Goal: Task Accomplishment & Management: Manage account settings

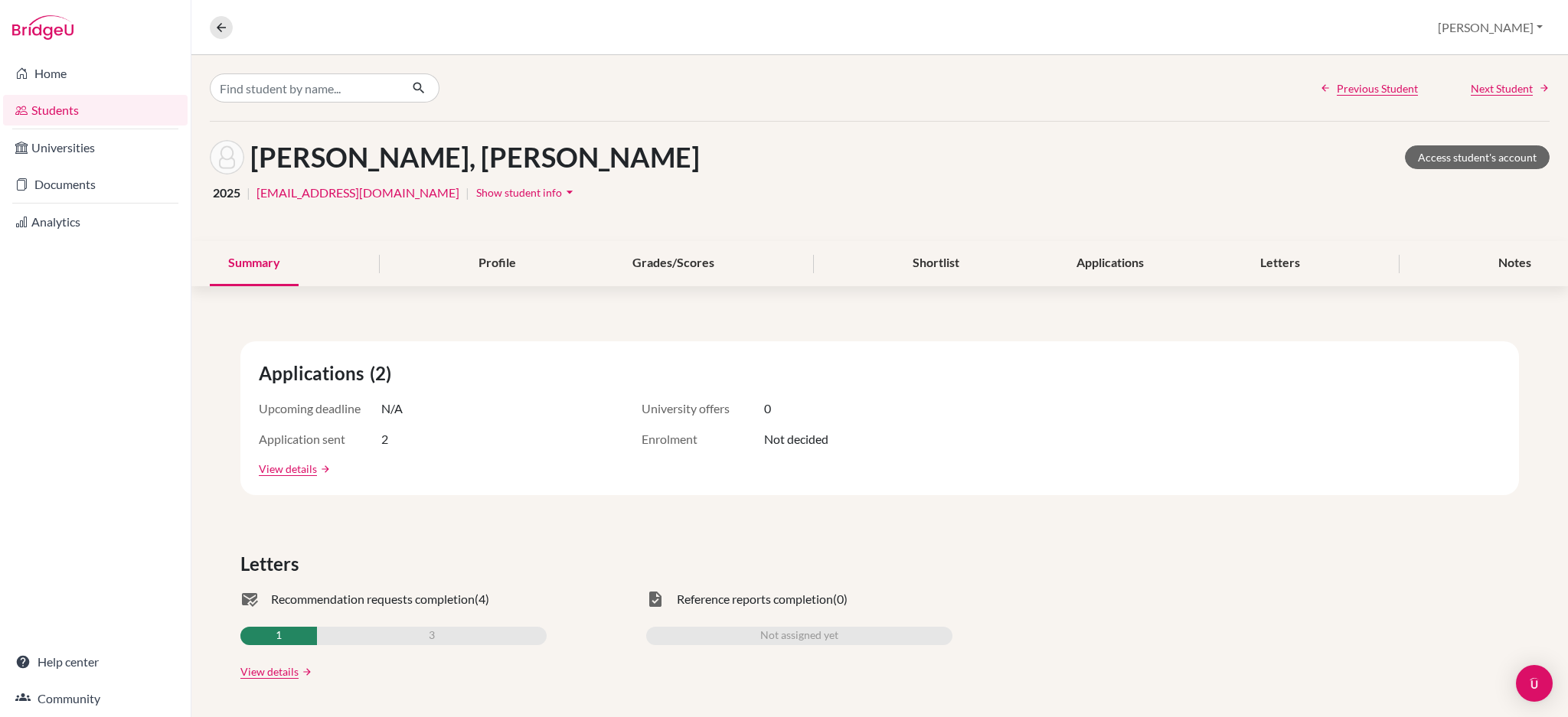
click at [38, 113] on link "Students" at bounding box center [95, 110] width 184 height 31
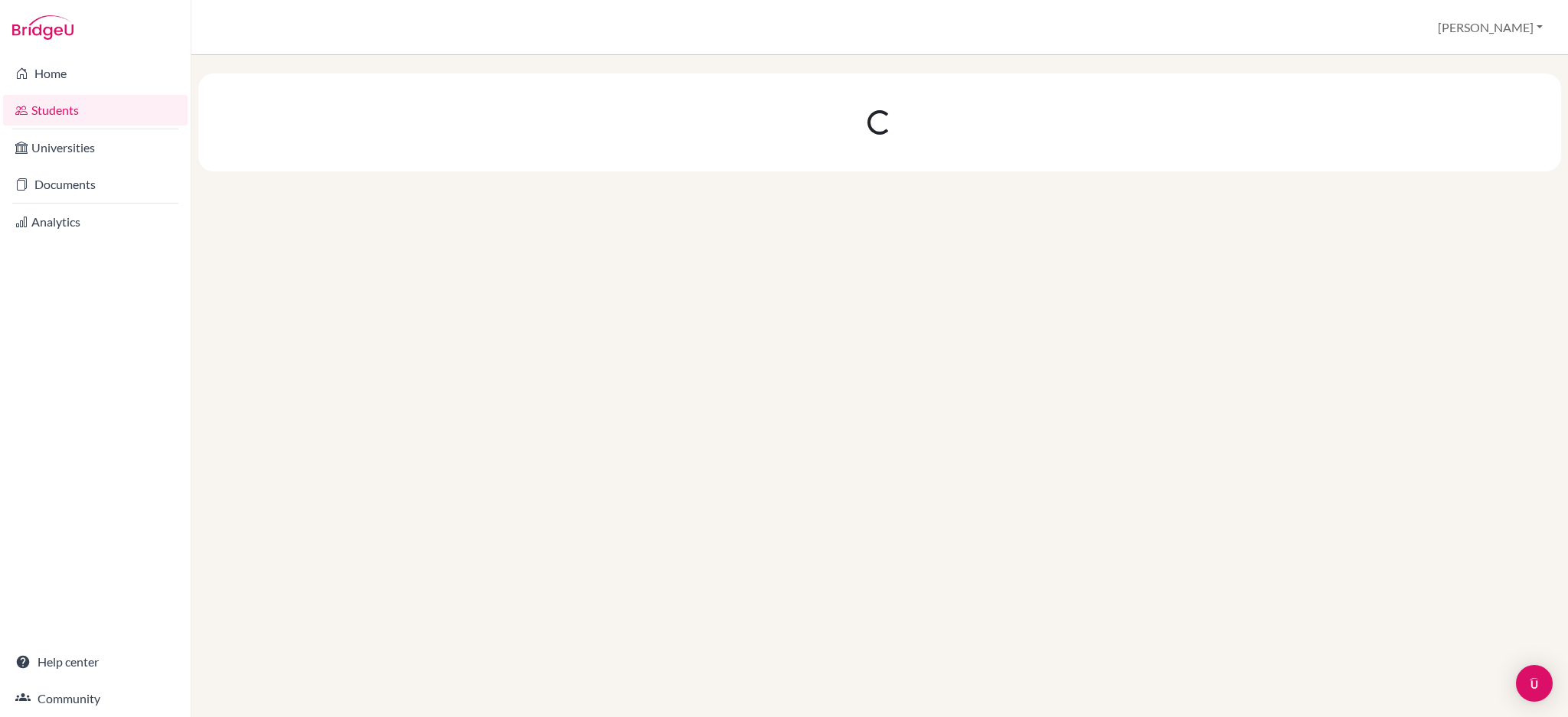
click at [44, 222] on link "Analytics" at bounding box center [95, 222] width 184 height 31
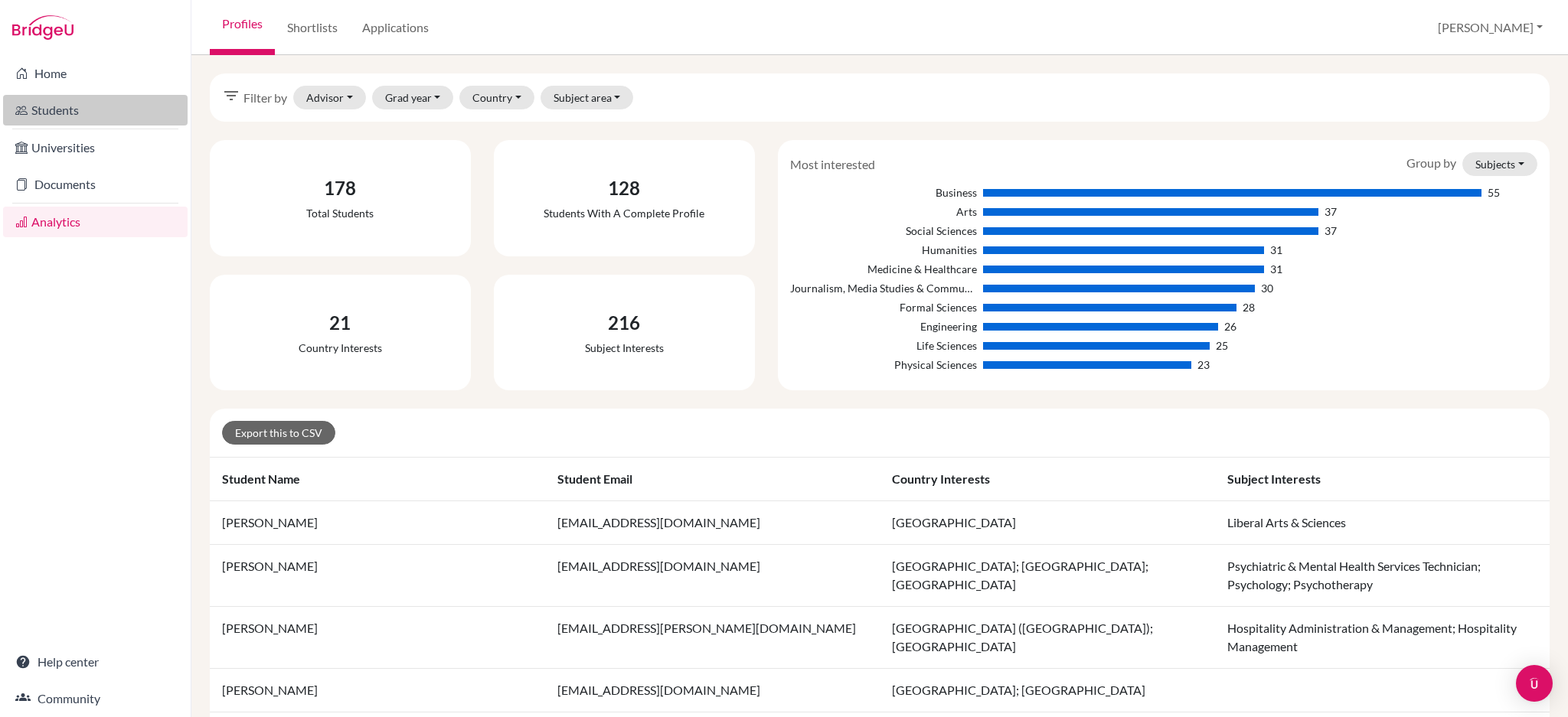
click at [86, 113] on link "Students" at bounding box center [95, 110] width 184 height 31
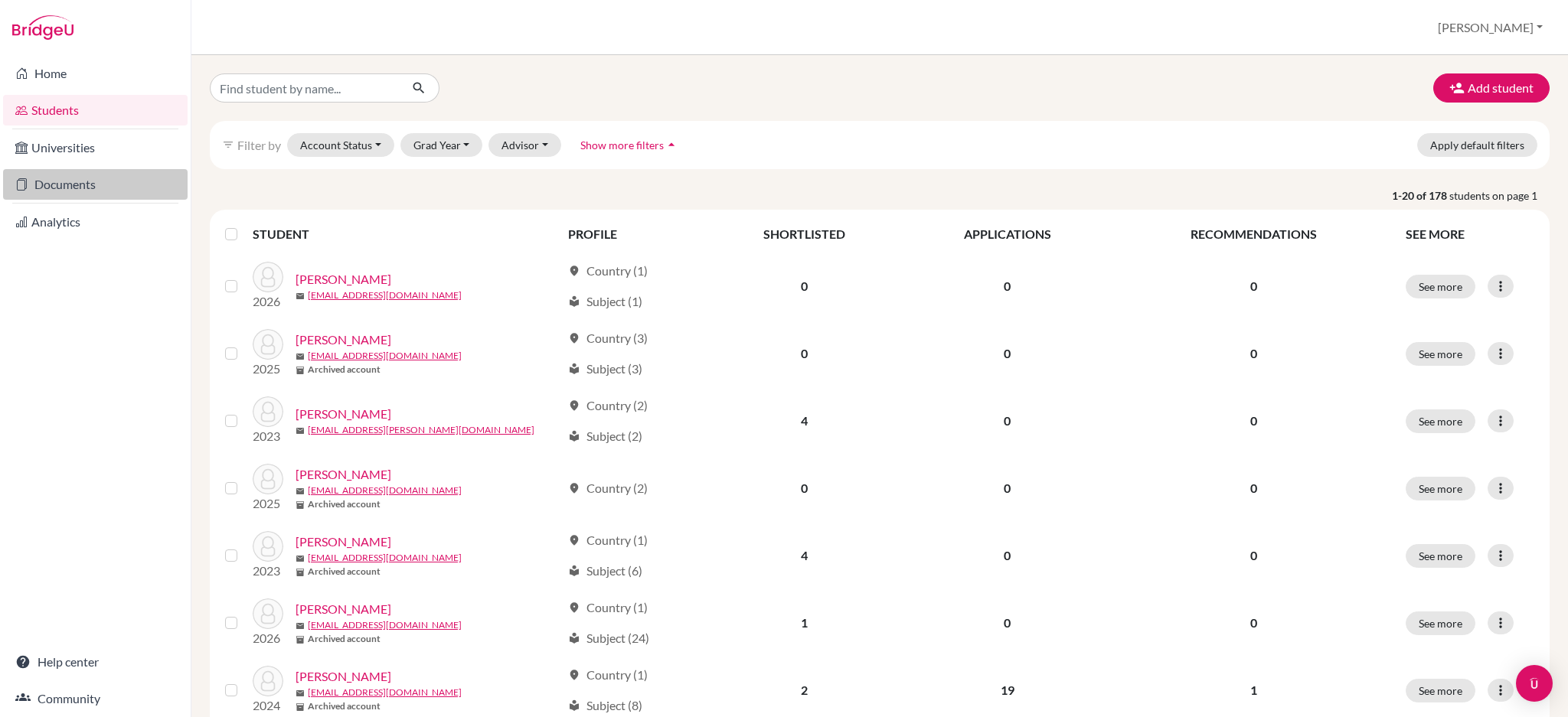
click at [75, 179] on link "Documents" at bounding box center [95, 184] width 184 height 31
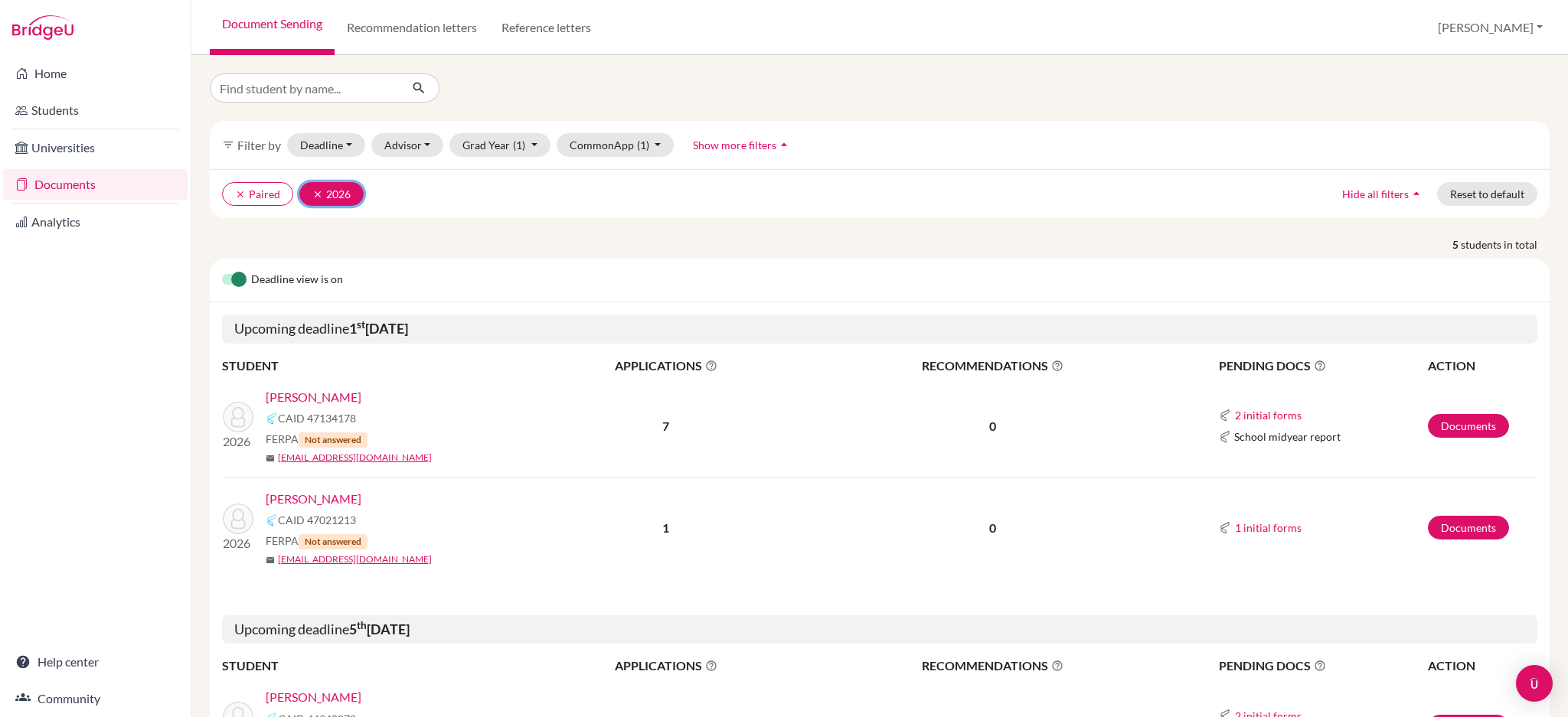
click at [322, 194] on icon "clear" at bounding box center [317, 194] width 11 height 11
click at [234, 183] on button "clear Paired" at bounding box center [258, 194] width 71 height 24
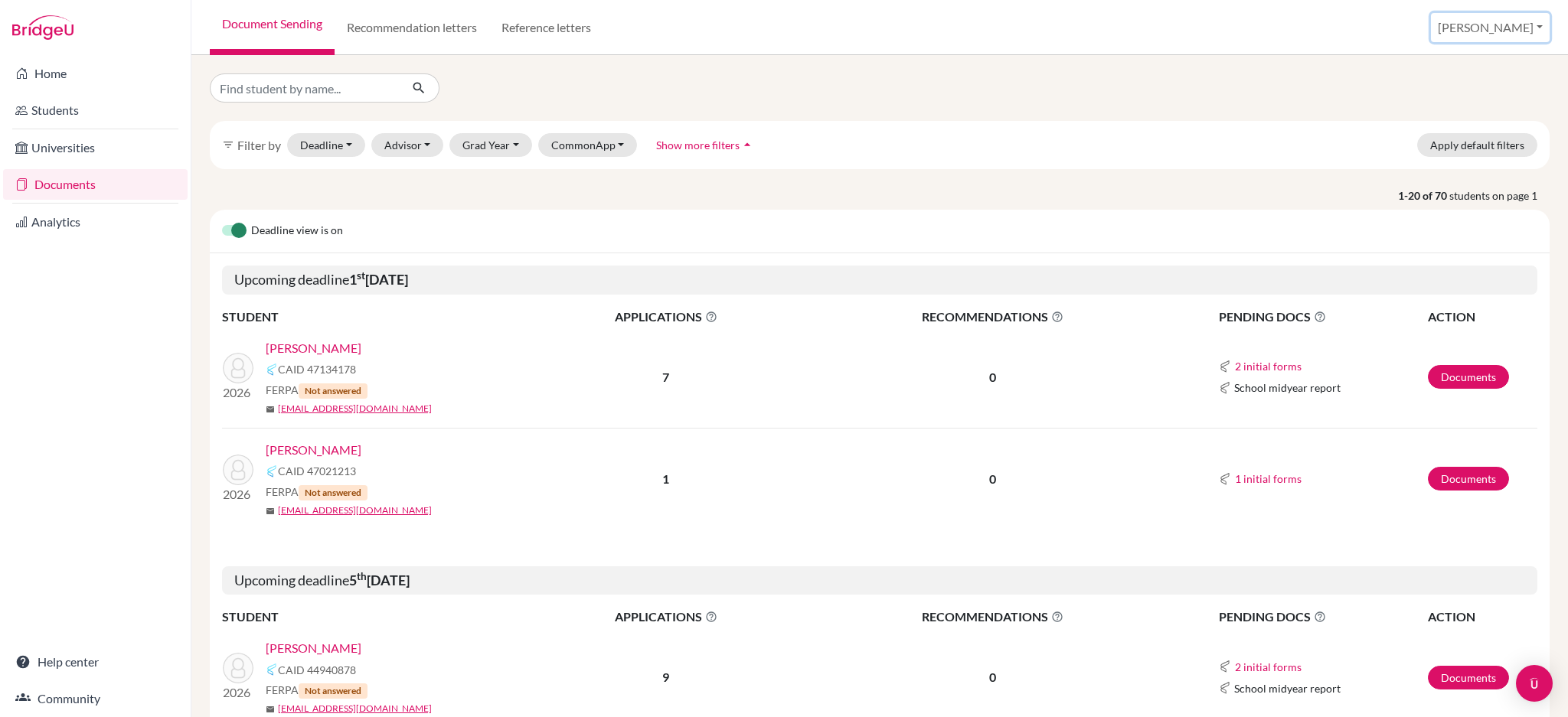
click at [1511, 22] on button "[PERSON_NAME]" at bounding box center [1490, 27] width 119 height 29
click at [1492, 62] on link "Profile" at bounding box center [1431, 62] width 121 height 25
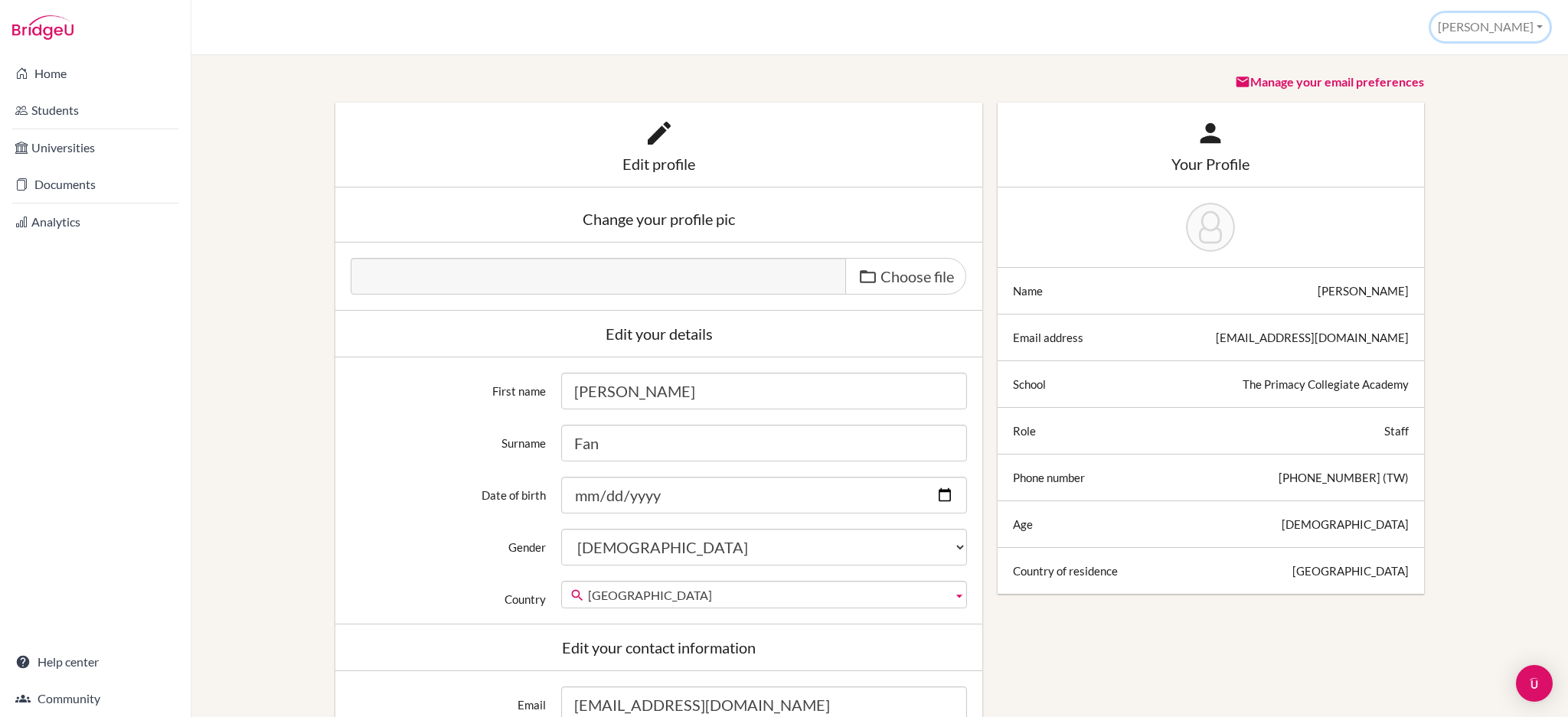
click at [1532, 30] on button "[PERSON_NAME]" at bounding box center [1490, 27] width 119 height 29
click at [1511, 82] on link "School Settings" at bounding box center [1488, 86] width 121 height 25
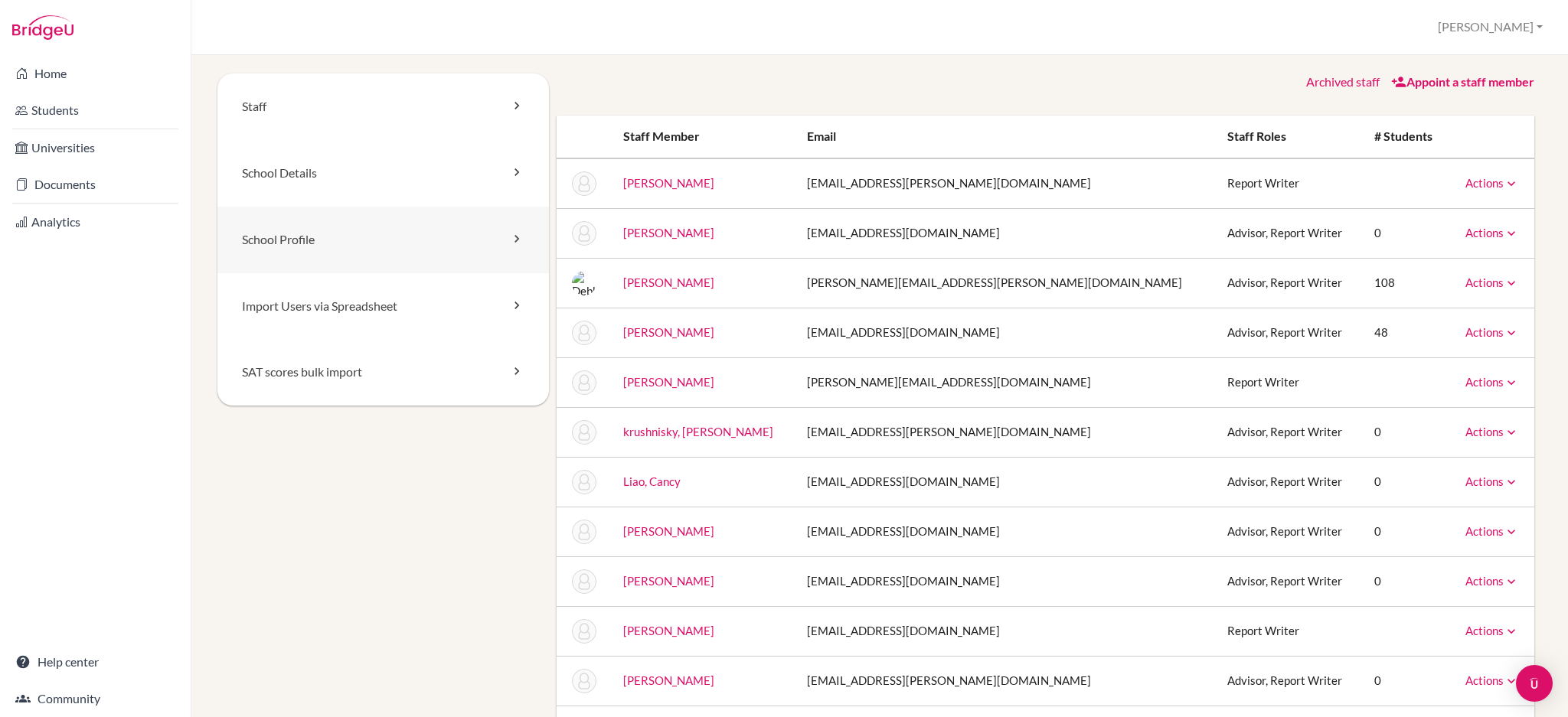
click at [324, 249] on link "School Profile" at bounding box center [382, 240] width 332 height 66
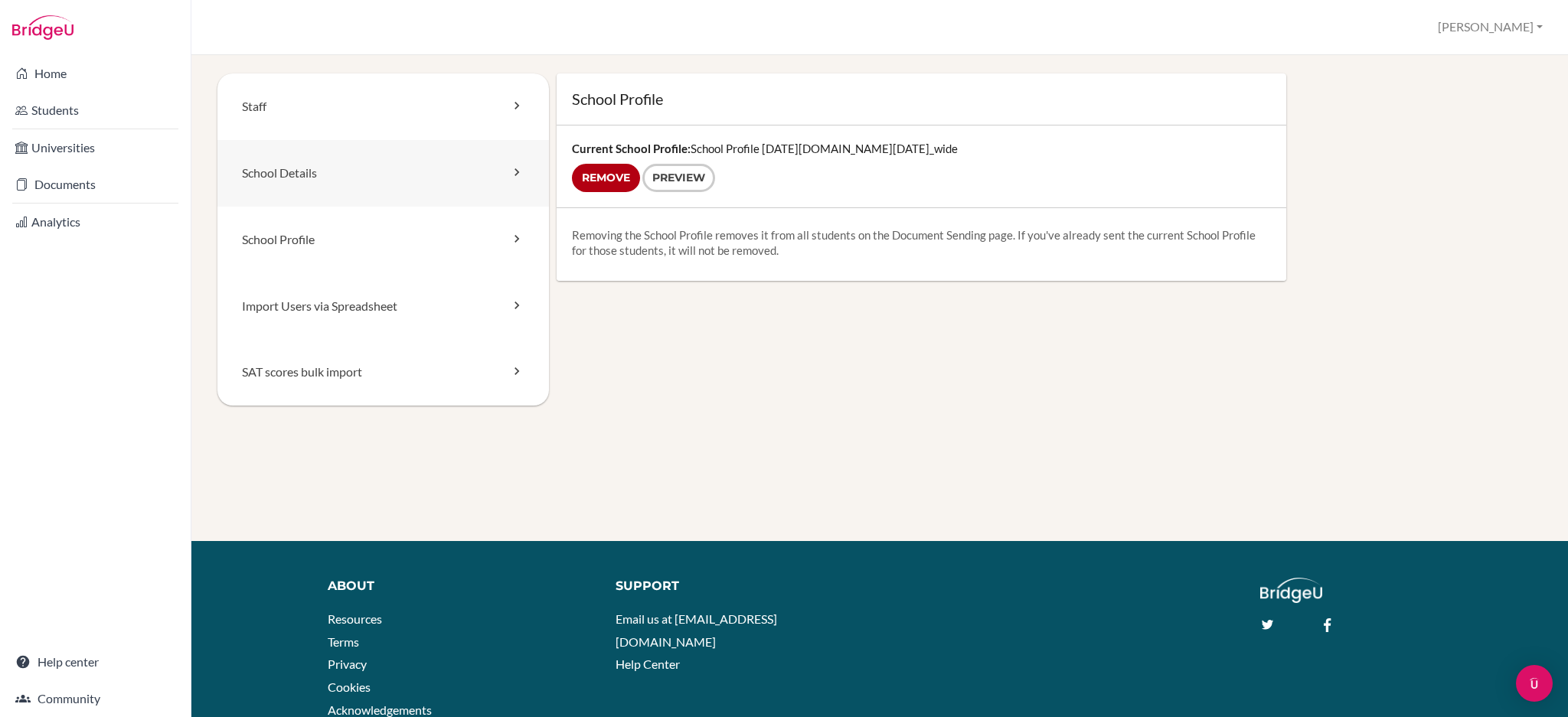
click at [402, 169] on link "School Details" at bounding box center [382, 172] width 332 height 66
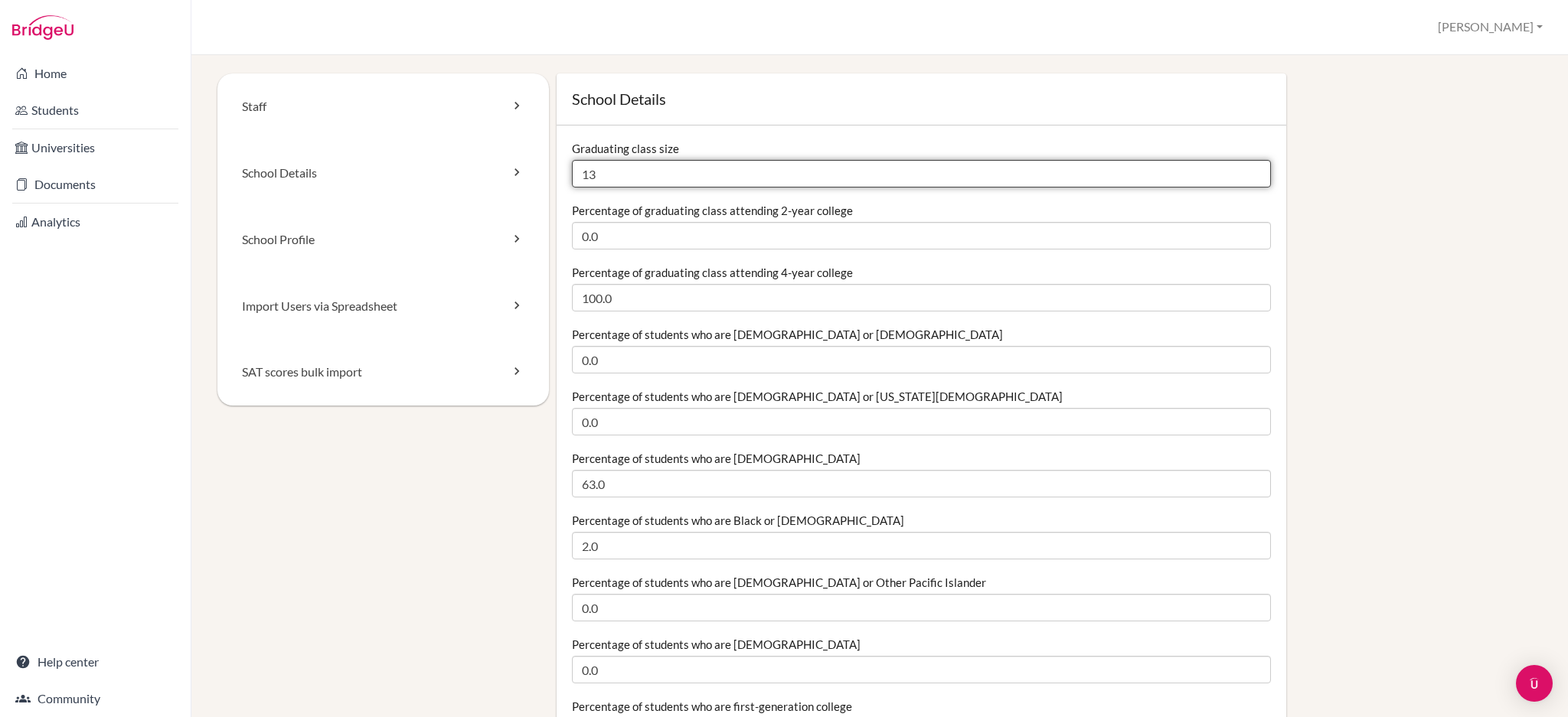
drag, startPoint x: 0, startPoint y: 0, endPoint x: 618, endPoint y: 177, distance: 642.8
click at [618, 177] on input "13" at bounding box center [921, 174] width 699 height 28
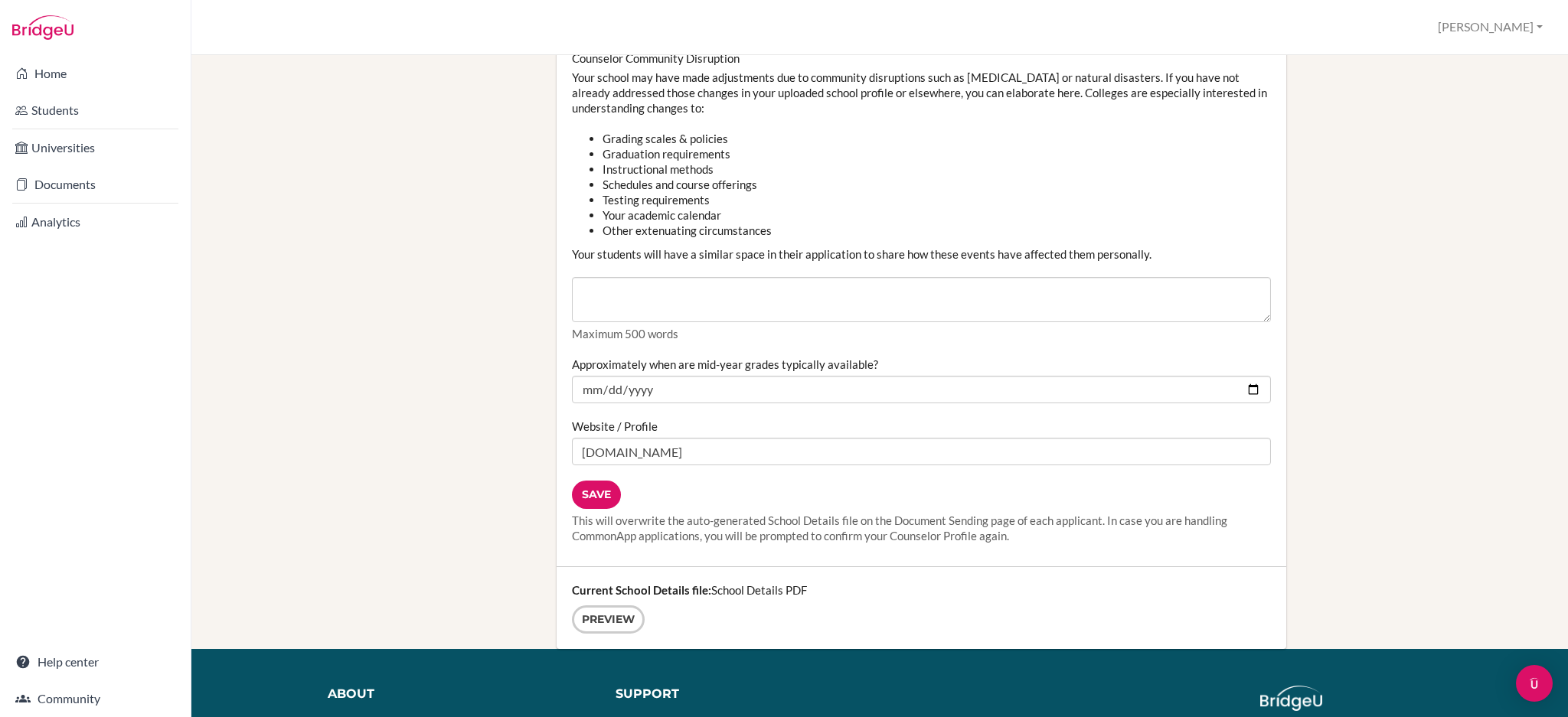
scroll to position [1917, 0]
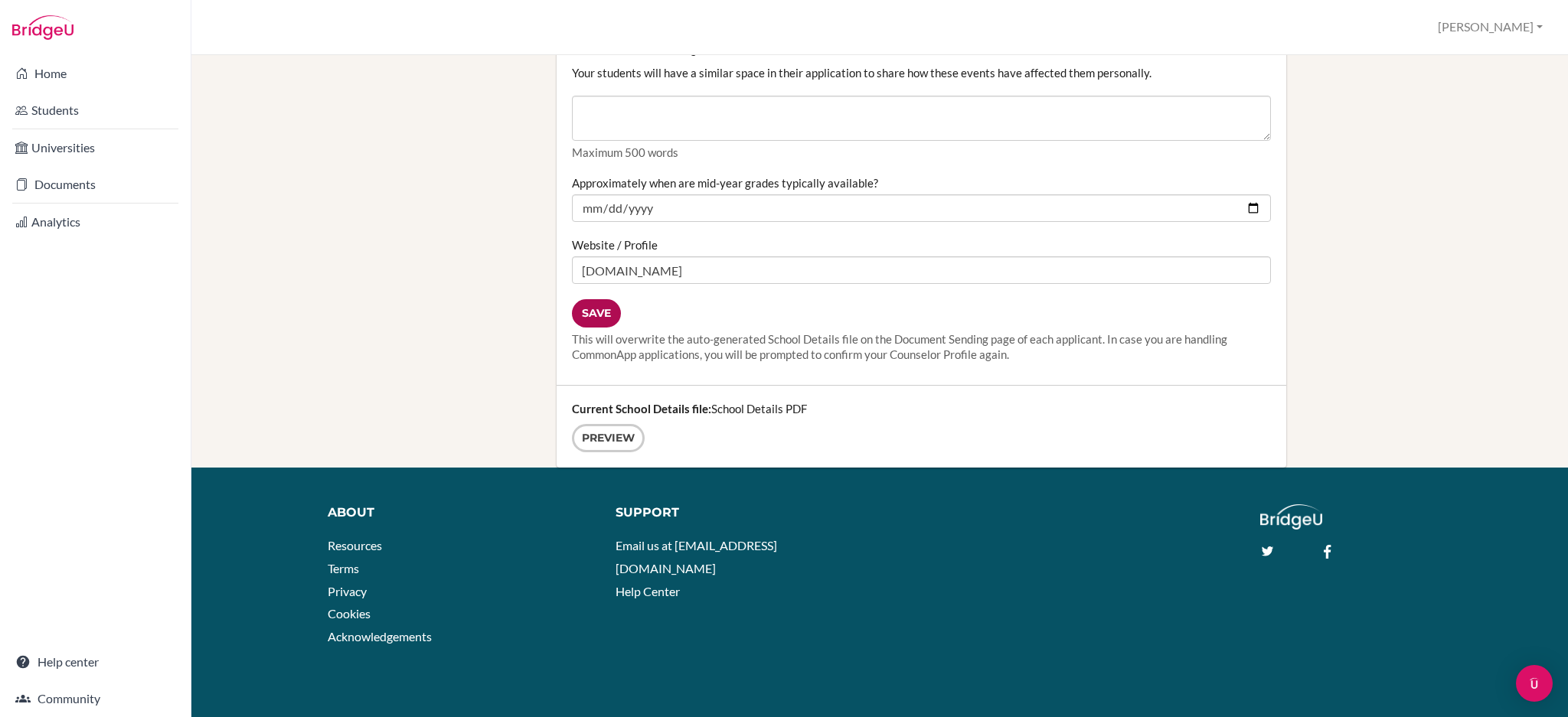
type input "12"
click at [598, 318] on input "Save" at bounding box center [595, 313] width 49 height 29
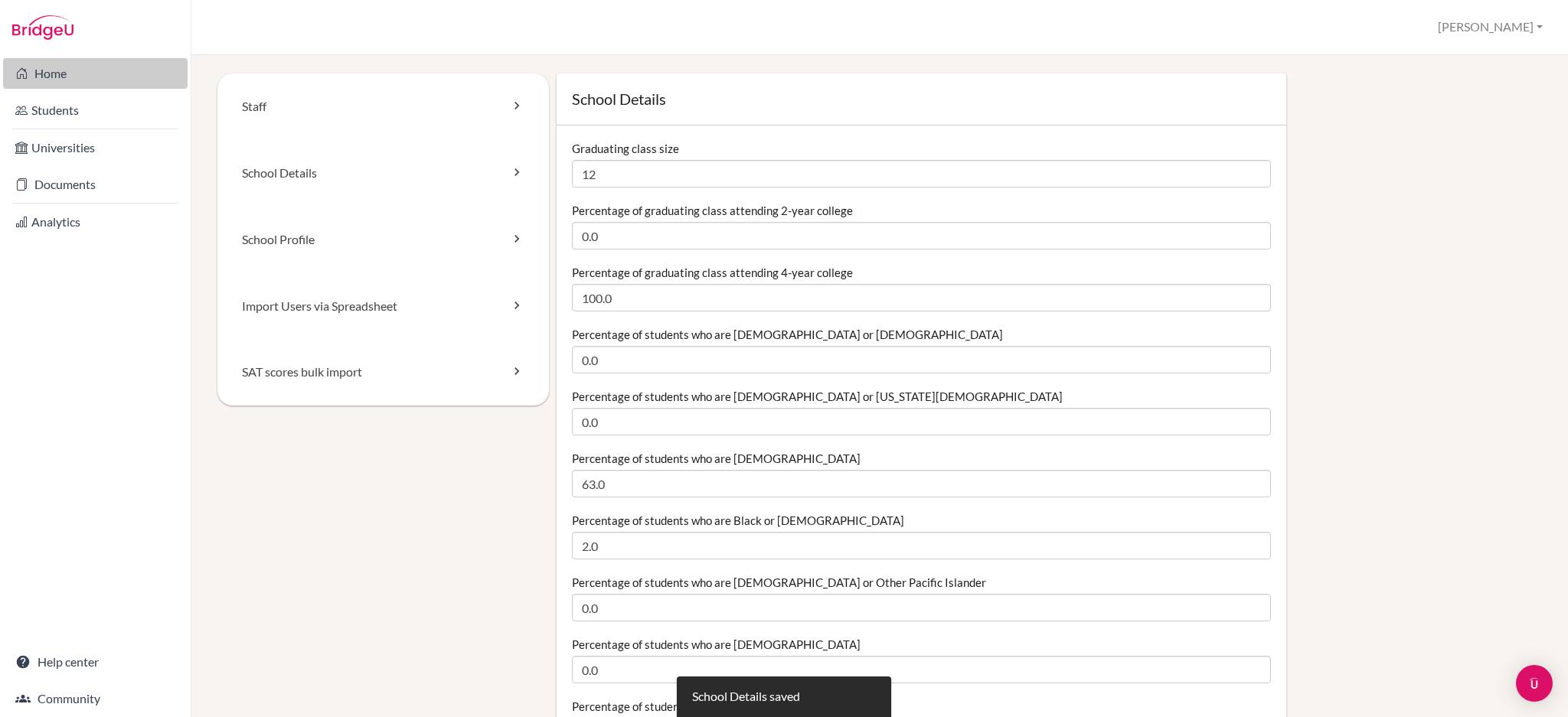
click at [89, 79] on link "Home" at bounding box center [95, 73] width 184 height 31
